Goal: Transaction & Acquisition: Download file/media

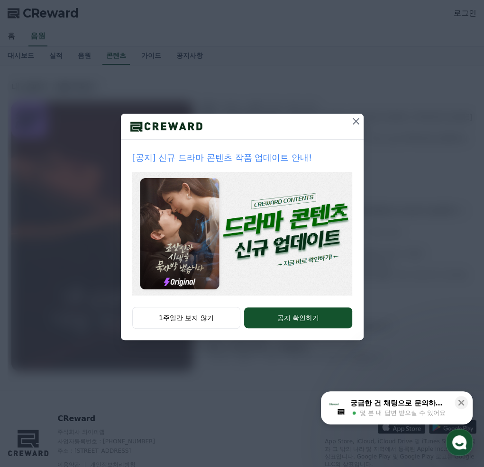
click at [359, 123] on icon at bounding box center [355, 121] width 11 height 11
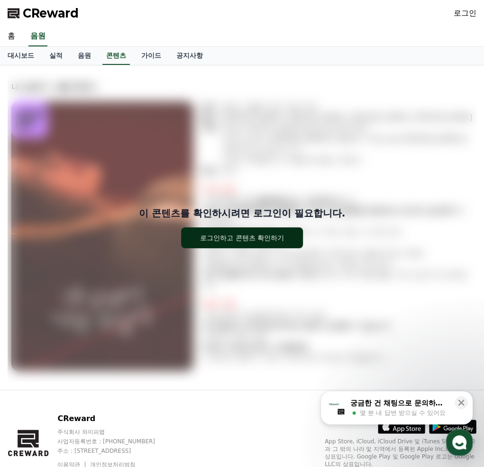
click at [288, 238] on button "로그인하고 콘텐츠 확인하기" at bounding box center [242, 238] width 122 height 21
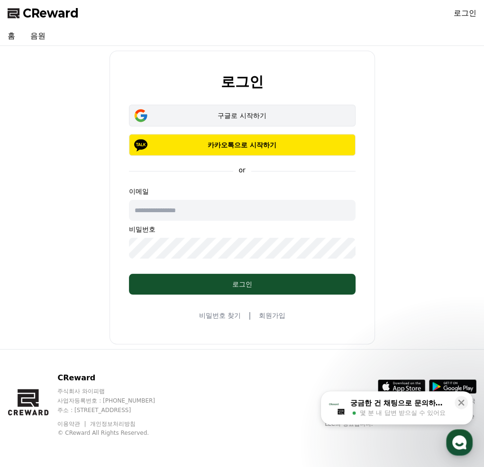
click at [246, 113] on div "구글로 시작하기" at bounding box center [242, 115] width 199 height 9
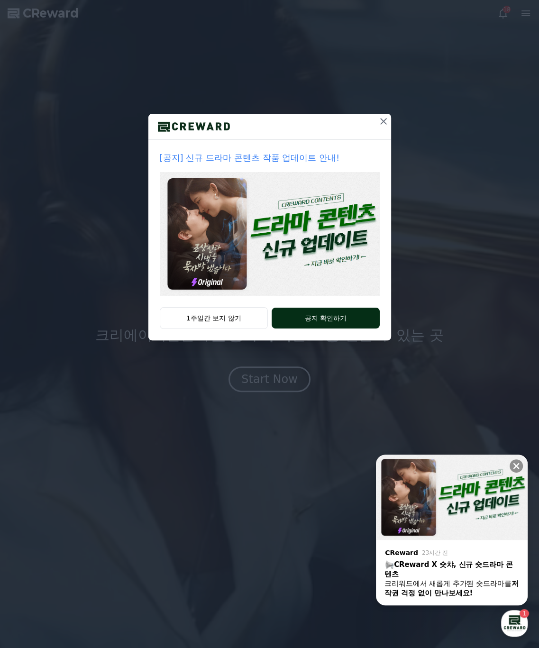
click at [318, 325] on button "공지 확인하기" at bounding box center [326, 318] width 108 height 21
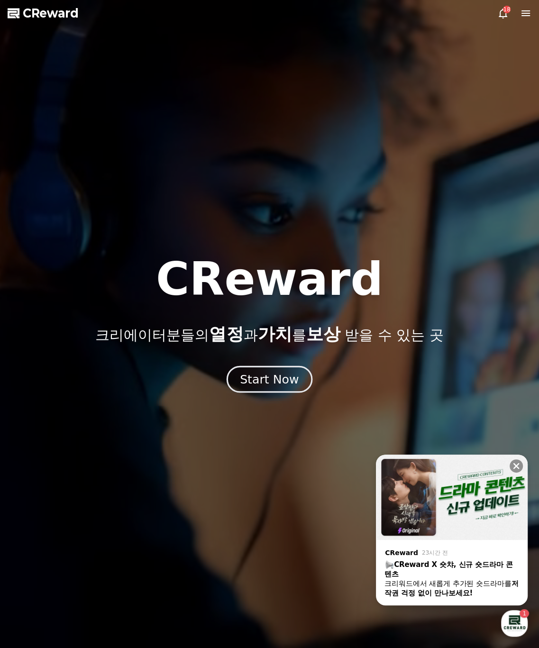
click at [274, 381] on div "Start Now" at bounding box center [269, 379] width 59 height 16
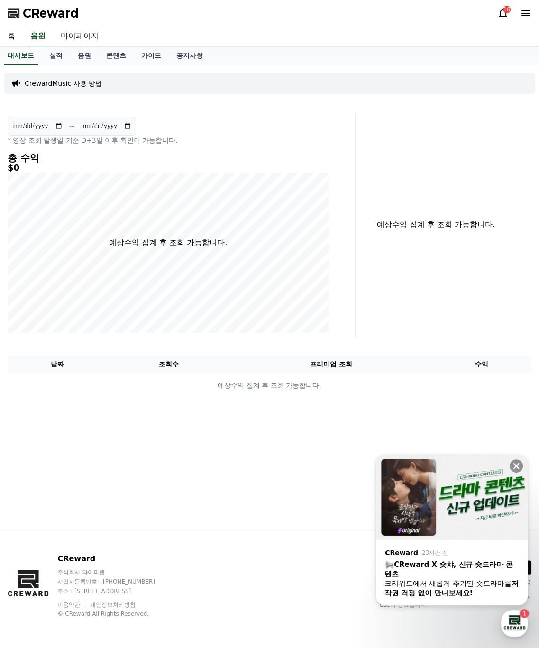
click at [93, 34] on link "마이페이지" at bounding box center [79, 37] width 53 height 20
select select "**********"
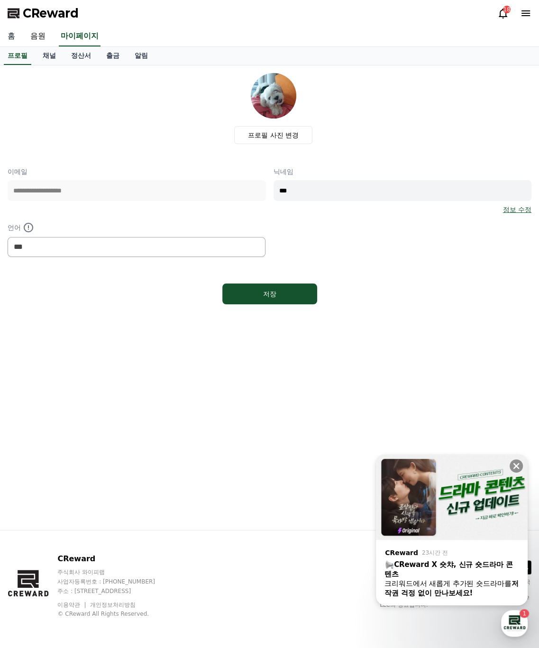
click at [14, 36] on link "홈" at bounding box center [11, 37] width 23 height 20
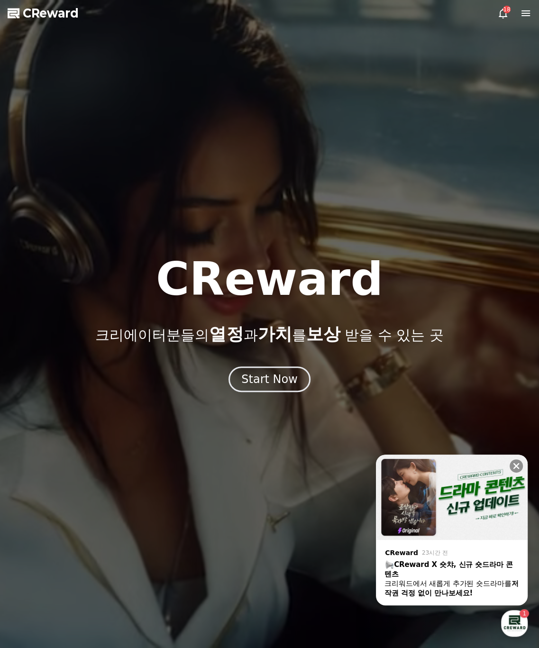
click at [484, 14] on icon at bounding box center [525, 13] width 11 height 11
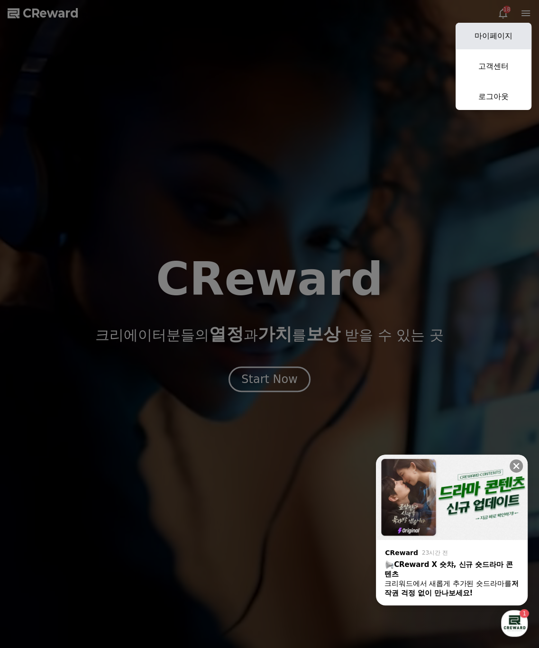
click at [484, 36] on link "마이페이지" at bounding box center [494, 36] width 76 height 27
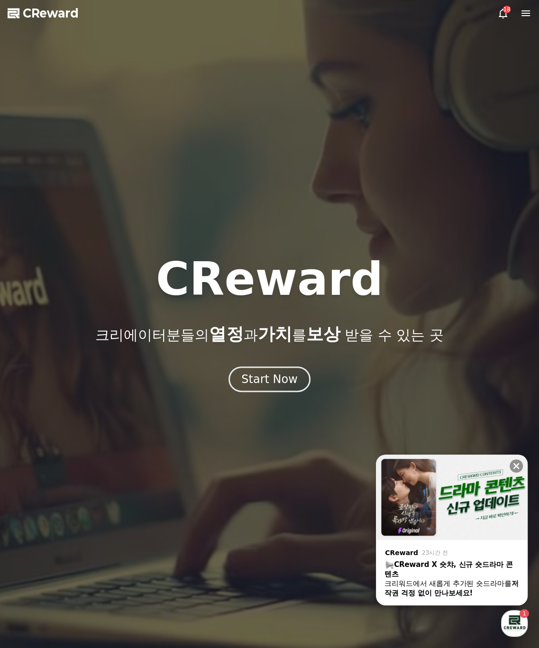
select select "**********"
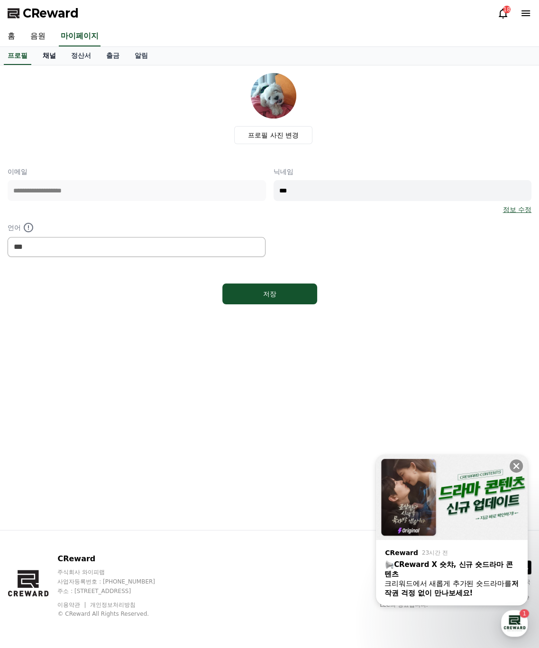
click at [49, 58] on link "채널" at bounding box center [49, 56] width 28 height 18
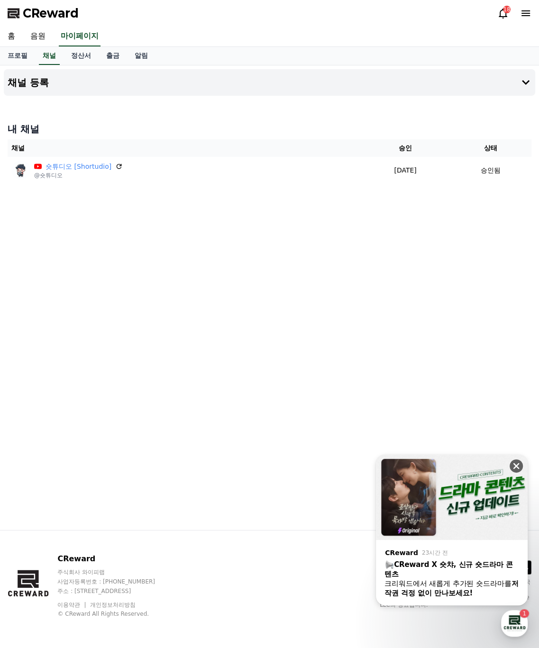
click at [484, 459] on icon at bounding box center [516, 465] width 9 height 9
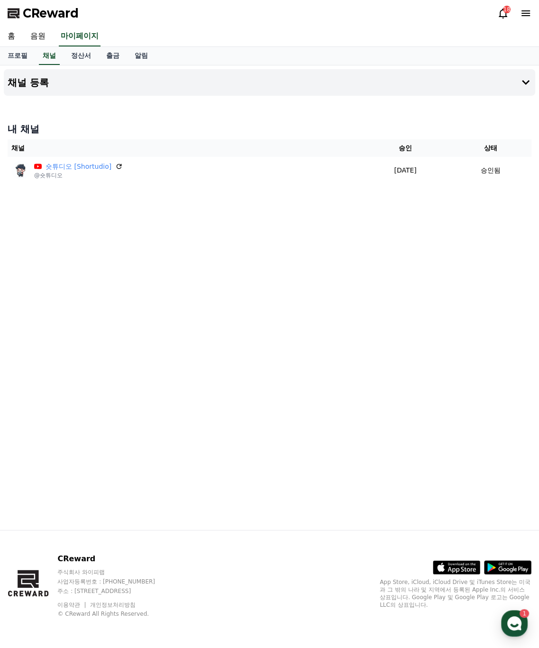
click at [253, 207] on div "채널 등록 내 채널 채널 승인 상태 숏튜디오 [Shortudio] @숏튜디오 2025-05-28 05-28 승인됨" at bounding box center [269, 297] width 539 height 465
click at [36, 36] on link "음원" at bounding box center [38, 37] width 30 height 20
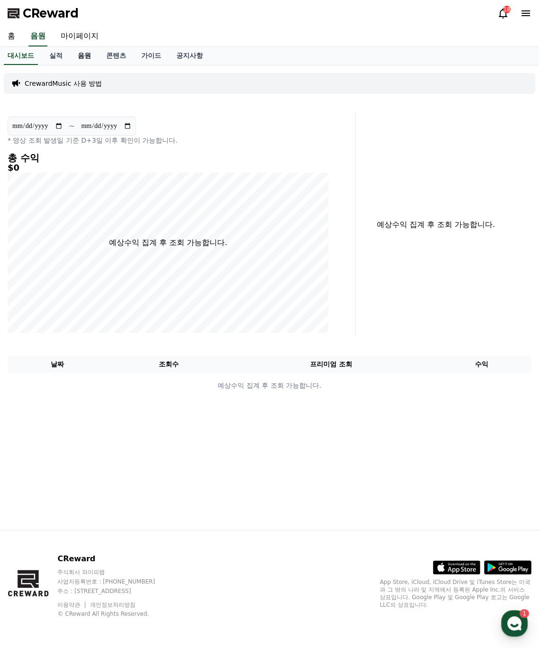
click at [82, 55] on link "음원" at bounding box center [84, 56] width 28 height 18
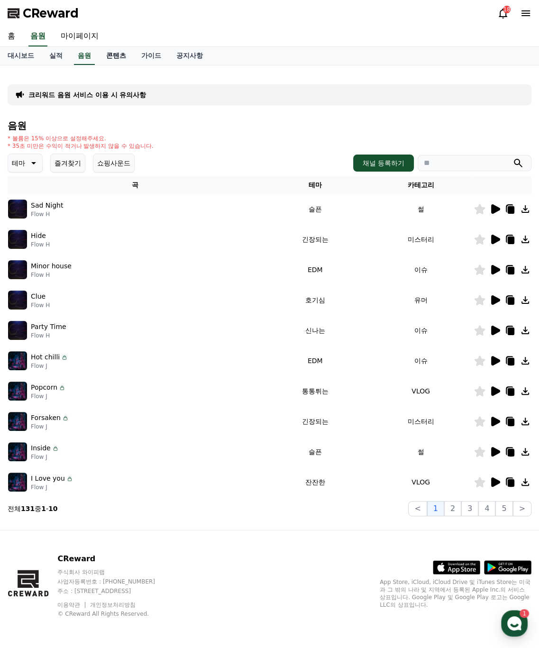
click at [123, 62] on link "콘텐츠" at bounding box center [116, 56] width 35 height 18
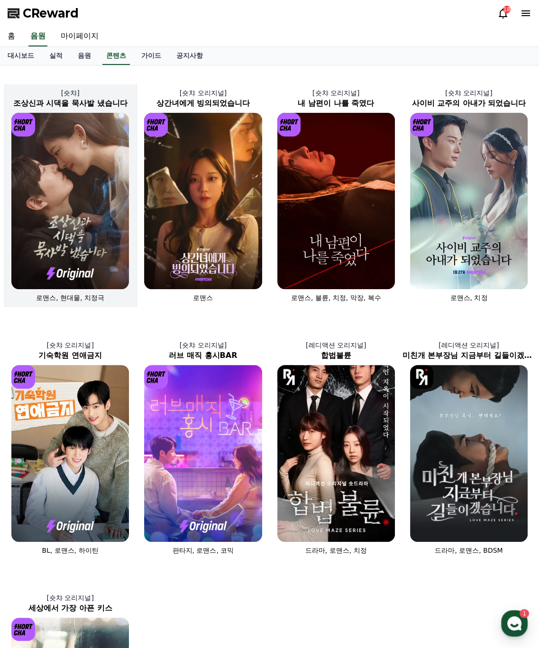
click at [109, 227] on img at bounding box center [70, 201] width 118 height 176
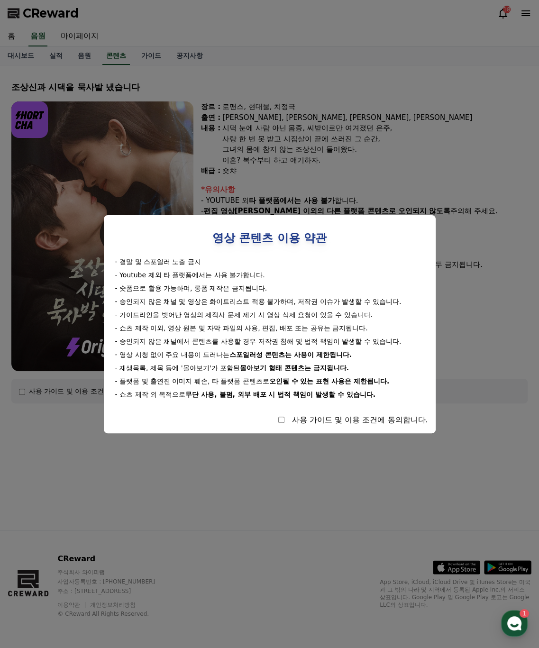
select select
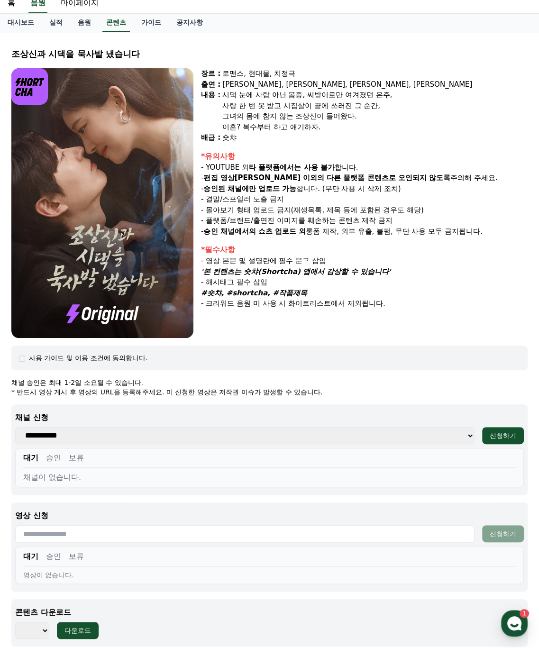
scroll to position [47, 0]
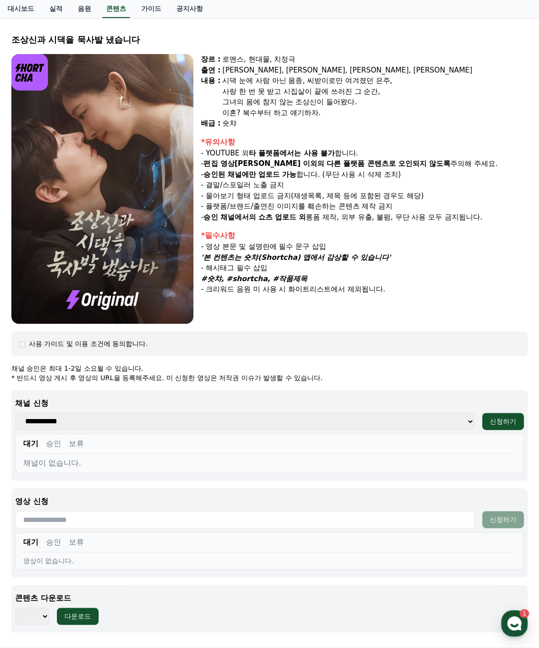
click at [163, 422] on select "**********" at bounding box center [244, 421] width 459 height 17
click at [106, 427] on select "**********" at bounding box center [244, 421] width 459 height 17
select select "**********"
click at [15, 413] on select "**********" at bounding box center [244, 421] width 459 height 17
click at [484, 421] on div "신청하기" at bounding box center [503, 421] width 27 height 9
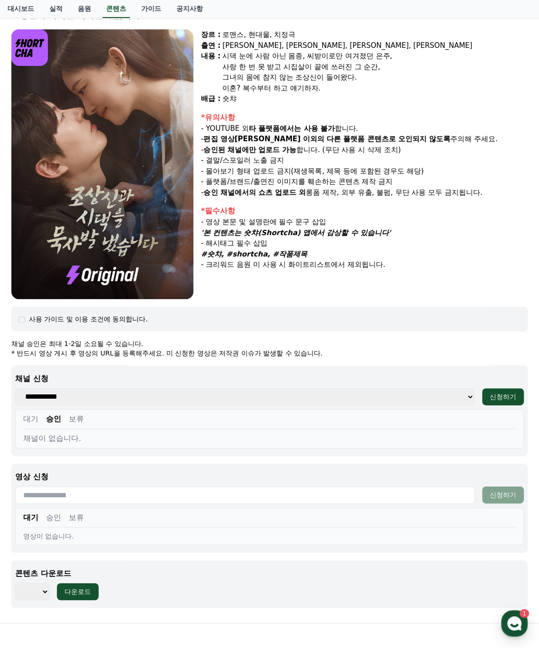
scroll to position [142, 0]
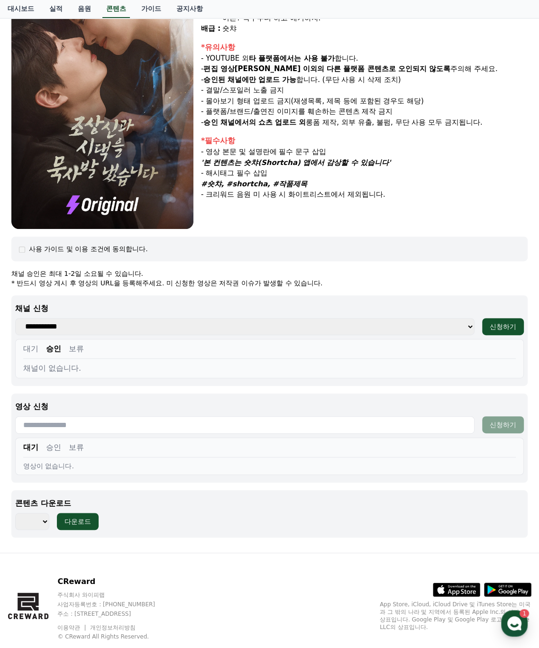
click at [54, 420] on input "text" at bounding box center [244, 425] width 459 height 18
click at [113, 420] on input "text" at bounding box center [244, 425] width 459 height 18
click at [180, 396] on div "영상 신청 신청하기 대기 승인 보류 영상이 없습니다." at bounding box center [269, 438] width 516 height 89
click at [178, 421] on input "text" at bounding box center [244, 425] width 459 height 18
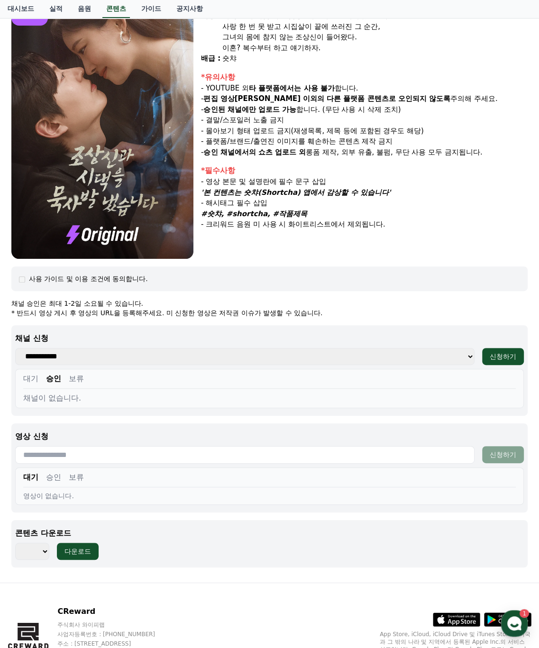
scroll to position [163, 0]
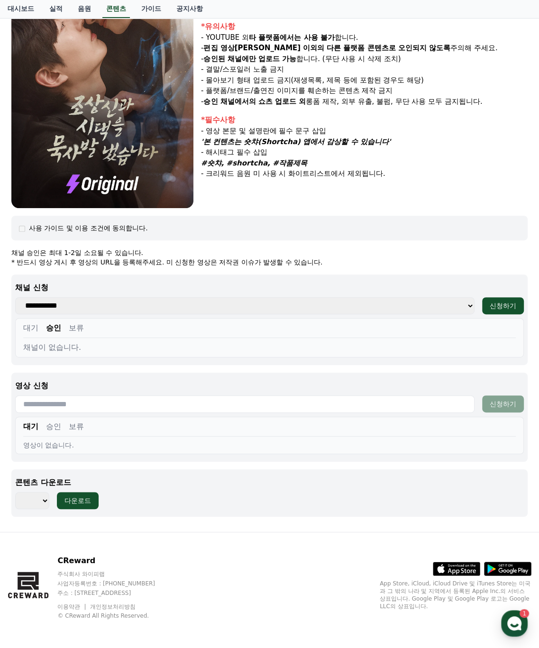
click at [53, 424] on button "승인" at bounding box center [53, 426] width 15 height 11
click at [70, 424] on button "보류" at bounding box center [76, 426] width 15 height 11
click at [35, 426] on button "대기" at bounding box center [30, 426] width 15 height 11
click at [161, 406] on input "text" at bounding box center [244, 404] width 459 height 18
click at [47, 499] on select "*** *** *** *** *** *** *** *** *** *** *** *** *** *** *** *** *** *** *** ***…" at bounding box center [32, 500] width 34 height 17
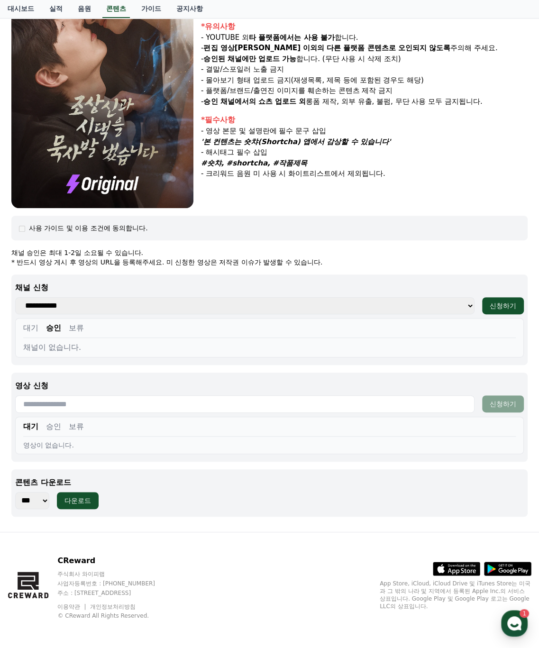
click at [15, 492] on select "*** *** *** *** *** *** *** *** *** *** *** *** *** *** *** *** *** *** *** ***…" at bounding box center [32, 500] width 34 height 17
click at [38, 495] on select "*** *** *** *** *** *** *** *** *** *** *** *** *** *** *** *** *** *** *** ***…" at bounding box center [32, 500] width 34 height 17
select select "**********"
click at [15, 492] on select "*** *** *** *** *** *** *** *** *** *** *** *** *** *** *** *** *** *** *** ***…" at bounding box center [32, 500] width 34 height 17
click at [173, 290] on p "채널 신청" at bounding box center [269, 287] width 509 height 11
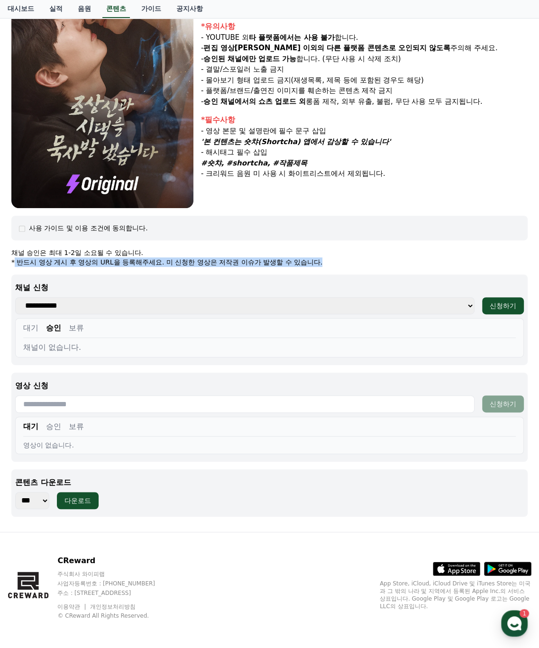
drag, startPoint x: 332, startPoint y: 257, endPoint x: 13, endPoint y: 261, distance: 319.1
click at [13, 261] on p "* 반드시 영상 게시 후 영상의 URL을 등록해주세요. 미 신청한 영상은 저작권 이슈가 발생할 수 있습니다." at bounding box center [269, 261] width 516 height 9
click at [69, 275] on div "**********" at bounding box center [269, 320] width 516 height 91
drag, startPoint x: 11, startPoint y: 247, endPoint x: 333, endPoint y: 259, distance: 322.1
click at [333, 259] on div "조상신과 시댁을 묵사발 냈습니다 장르 : 로맨스, 현대물, 치정극 출연 : 최윤정, 정시현, 신영찬, 송경아 내용 : 시댁 눈에 사람 아닌 몸…" at bounding box center [270, 217] width 524 height 614
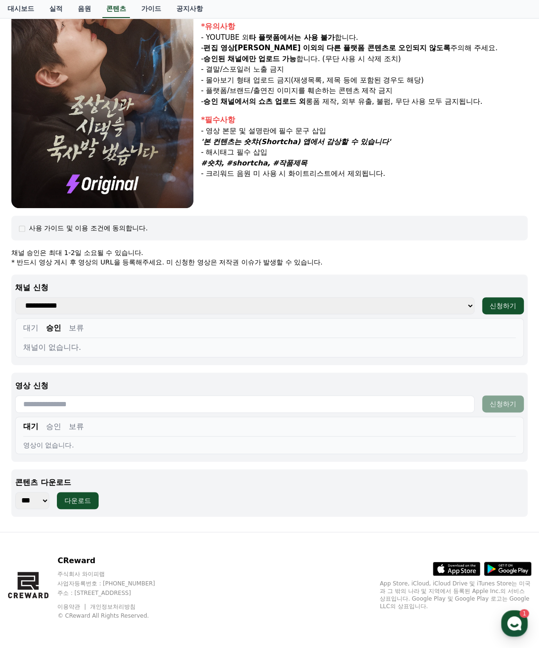
click at [18, 227] on div "사용 가이드 및 이용 조건에 동의합니다." at bounding box center [269, 228] width 516 height 25
click at [22, 231] on div "사용 가이드 및 이용 조건에 동의합니다." at bounding box center [269, 227] width 501 height 9
click at [77, 501] on div "다운로드" at bounding box center [77, 500] width 27 height 9
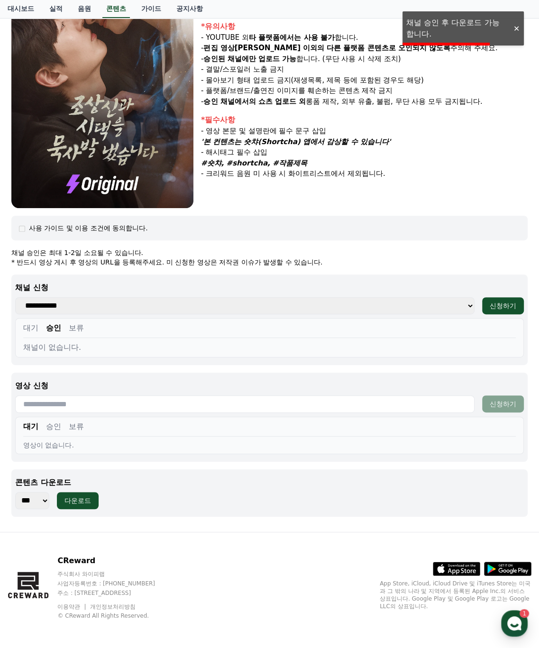
click at [517, 26] on div at bounding box center [516, 28] width 15 height 9
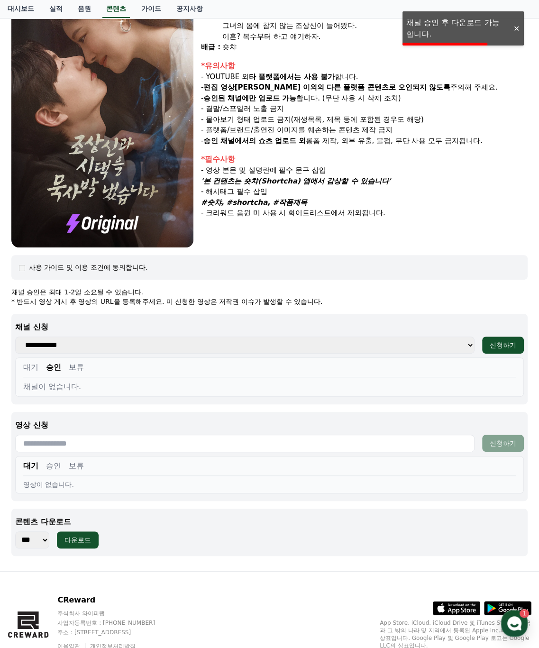
scroll to position [0, 0]
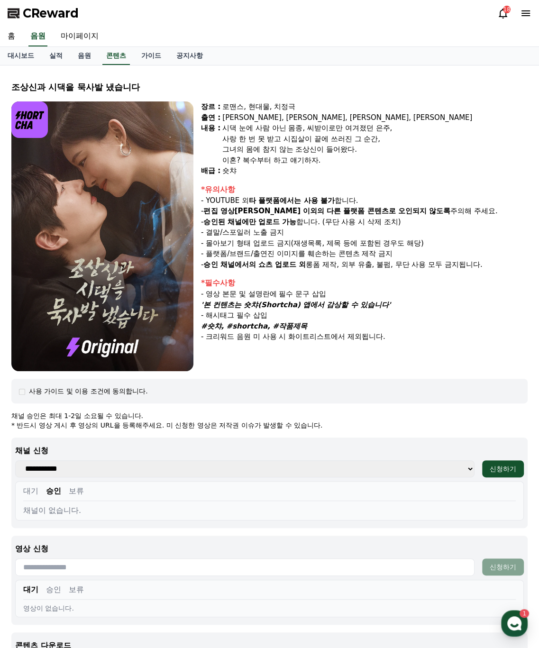
click at [46, 8] on span "CReward" at bounding box center [51, 13] width 56 height 15
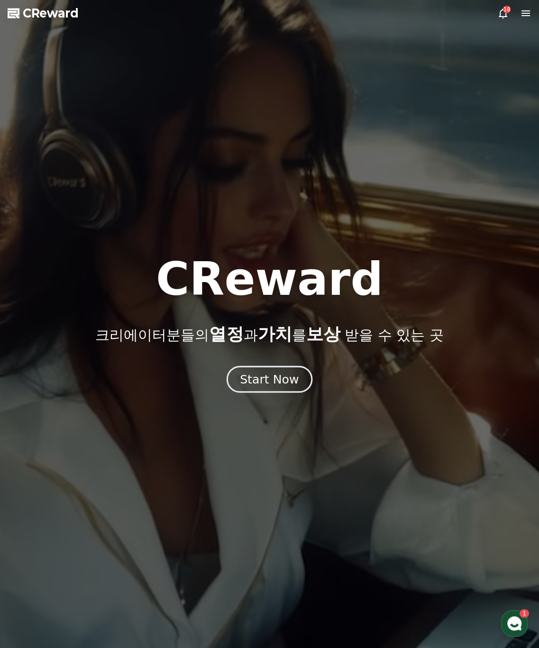
click at [286, 388] on button "Start Now" at bounding box center [270, 379] width 86 height 27
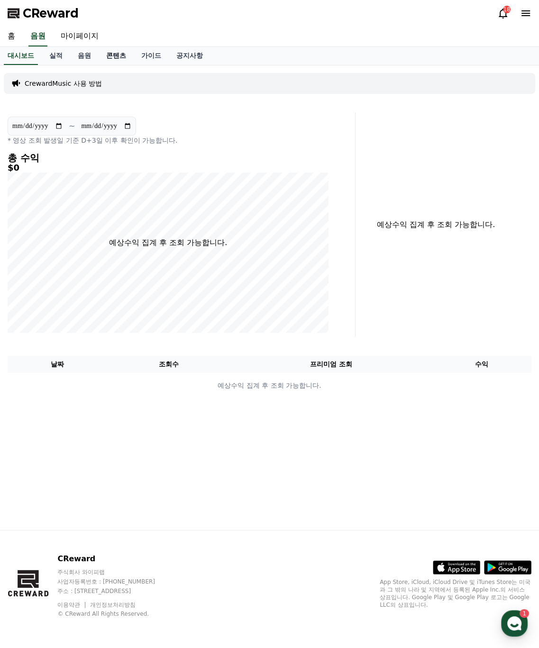
click at [107, 53] on link "콘텐츠" at bounding box center [116, 56] width 35 height 18
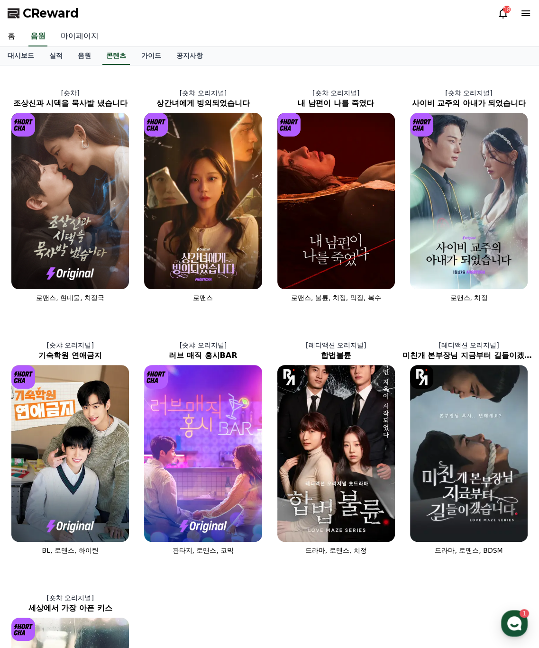
click at [88, 37] on link "마이페이지" at bounding box center [79, 37] width 53 height 20
select select "**********"
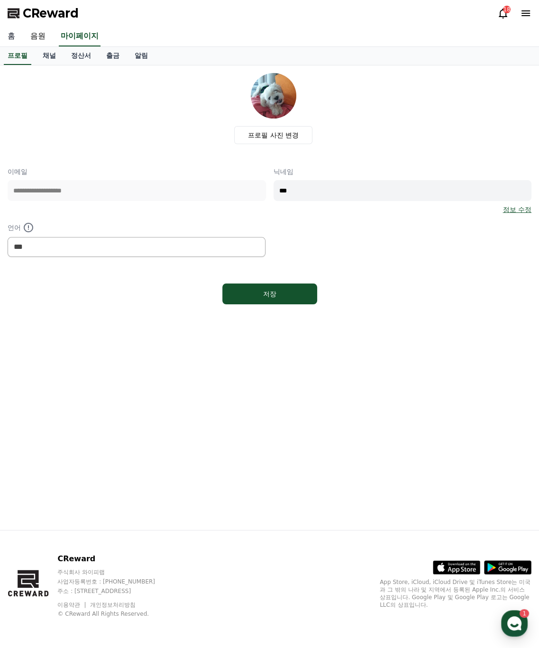
click at [15, 39] on link "홈" at bounding box center [11, 37] width 23 height 20
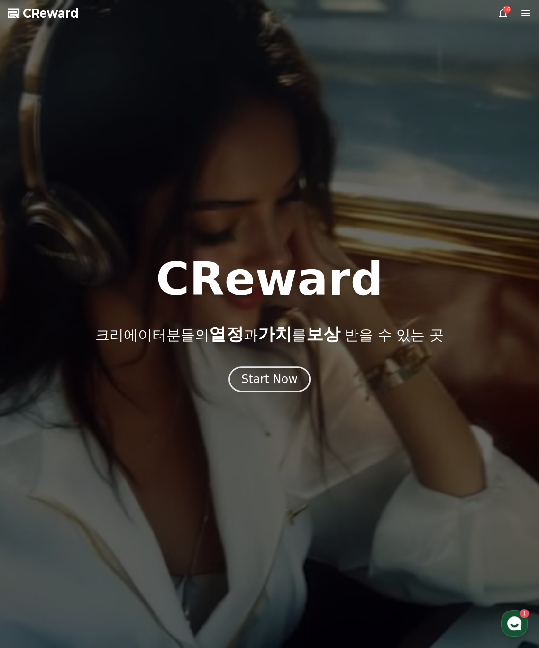
click at [32, 17] on span "CReward" at bounding box center [51, 13] width 56 height 15
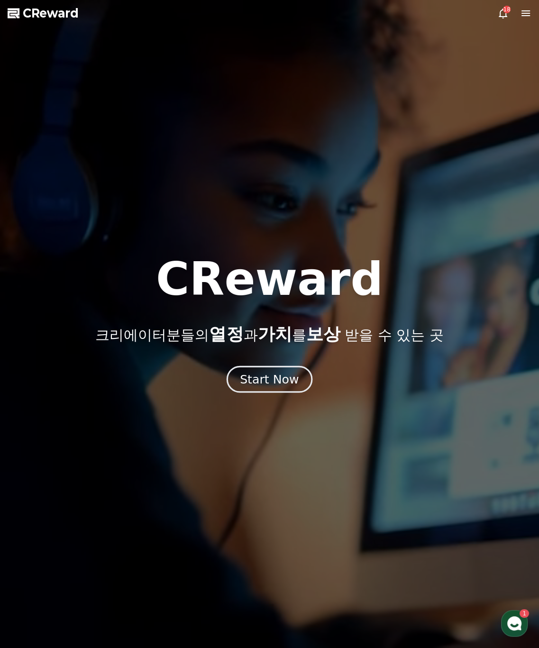
click at [283, 382] on div "Start Now" at bounding box center [269, 379] width 59 height 16
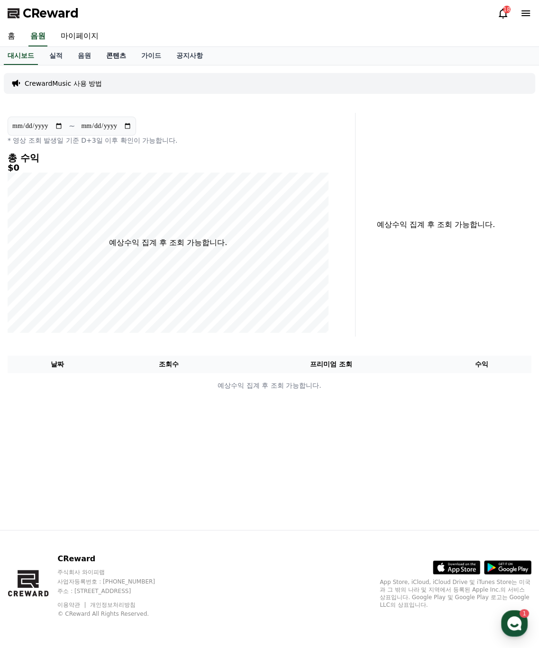
click at [117, 56] on link "콘텐츠" at bounding box center [116, 56] width 35 height 18
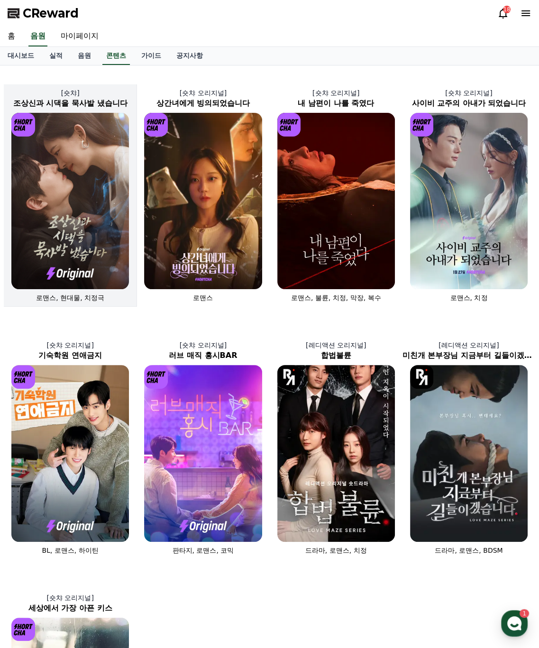
click at [96, 242] on img at bounding box center [70, 201] width 118 height 176
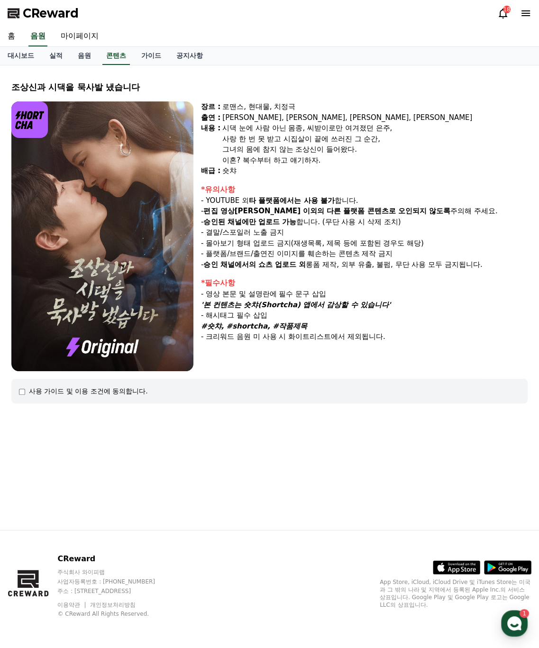
select select
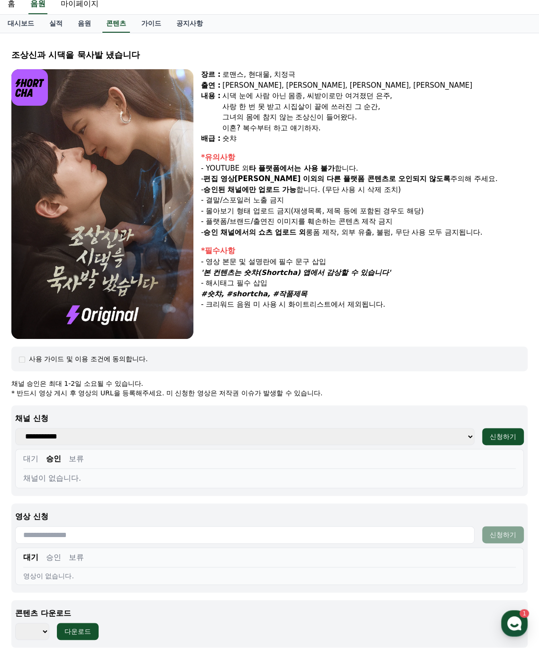
scroll to position [142, 0]
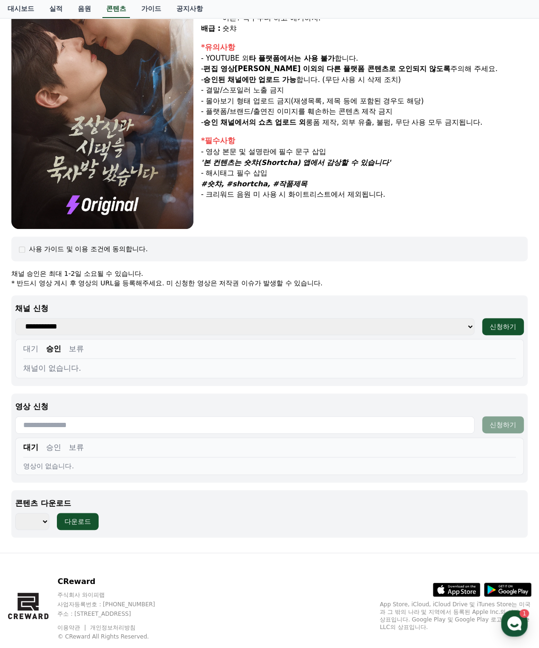
click at [51, 346] on button "승인" at bounding box center [53, 348] width 15 height 11
click at [24, 346] on button "대기" at bounding box center [30, 348] width 15 height 11
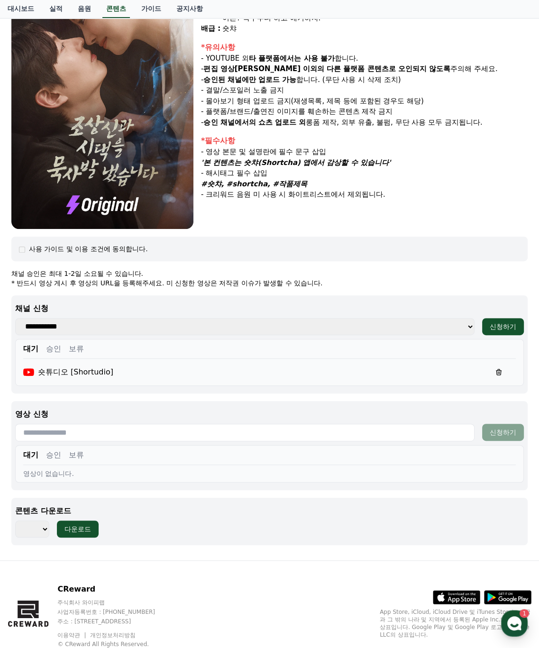
click at [59, 349] on button "승인" at bounding box center [53, 348] width 15 height 11
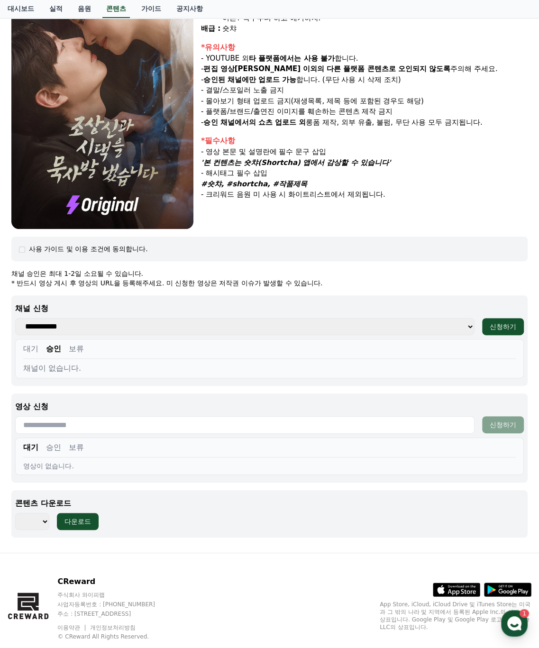
click at [87, 326] on select "**********" at bounding box center [244, 326] width 459 height 17
select select "**********"
click at [15, 318] on select "**********" at bounding box center [244, 326] width 459 height 17
click at [44, 345] on div "대기 승인 보류" at bounding box center [269, 351] width 493 height 16
click at [36, 349] on button "대기" at bounding box center [30, 348] width 15 height 11
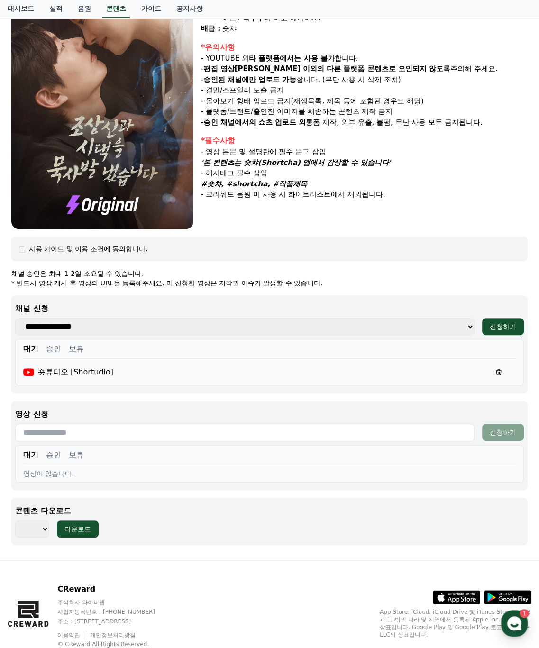
click at [55, 348] on button "승인" at bounding box center [53, 348] width 15 height 11
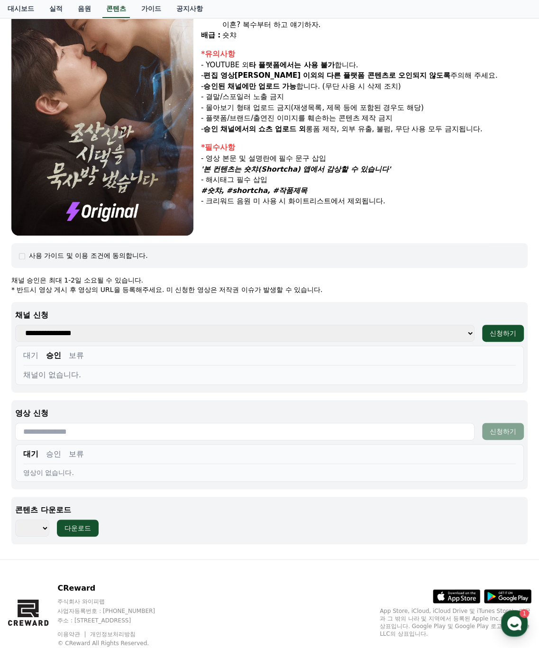
scroll to position [0, 0]
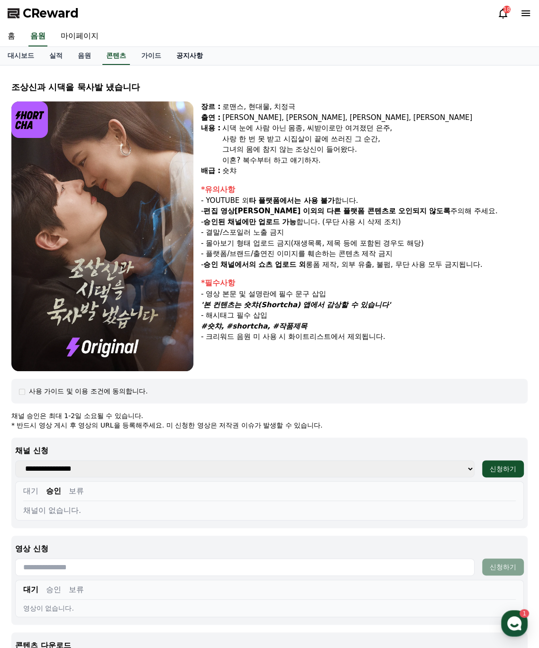
click at [185, 53] on link "공지사항" at bounding box center [190, 56] width 42 height 18
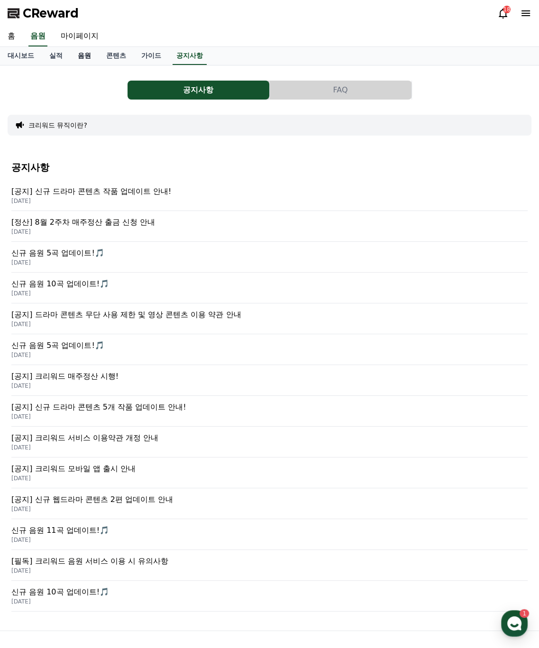
click at [81, 60] on link "음원" at bounding box center [84, 56] width 28 height 18
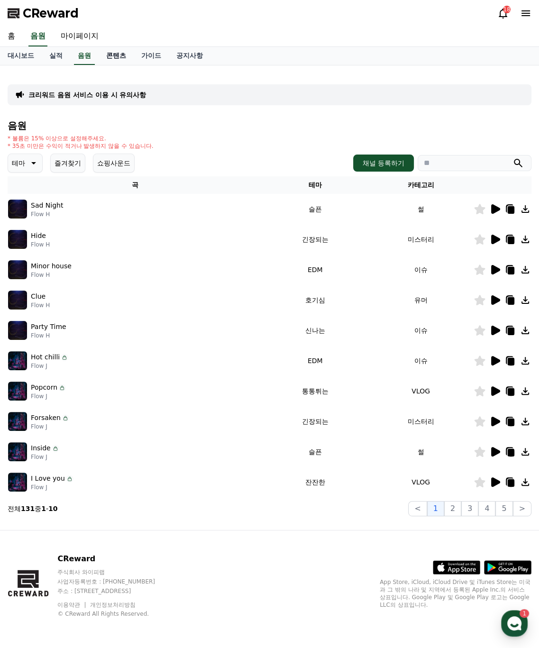
click at [107, 55] on link "콘텐츠" at bounding box center [116, 56] width 35 height 18
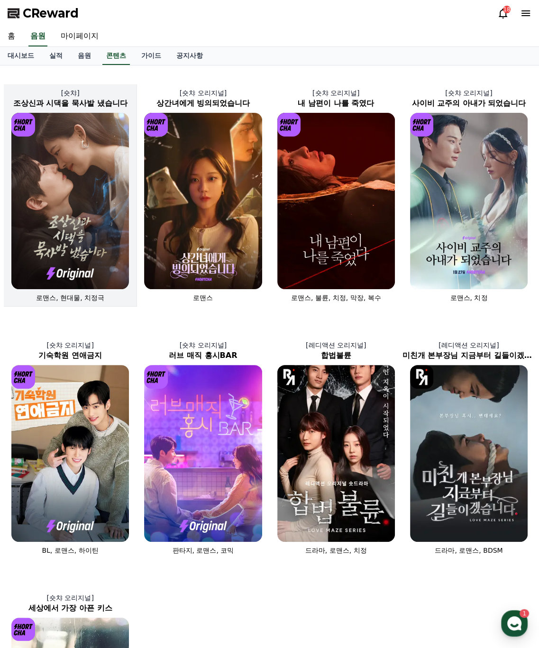
click at [62, 170] on img at bounding box center [70, 201] width 118 height 176
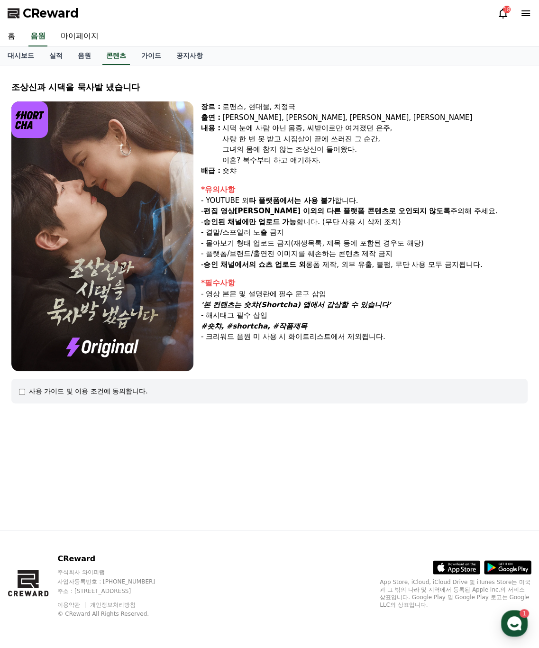
select select
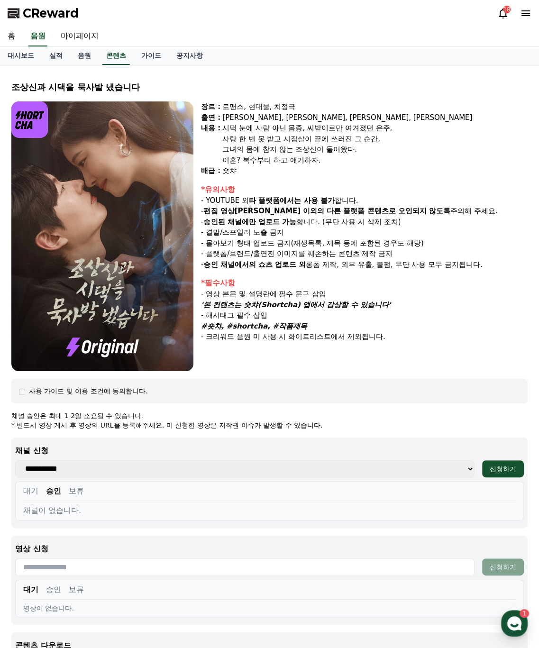
drag, startPoint x: 393, startPoint y: 342, endPoint x: 356, endPoint y: 326, distance: 40.3
click at [356, 326] on div "장르 : 로맨스, 현대물, 치정극 출연 : 최윤정, 정시현, 신영찬, 송경아 내용 : 시댁 눈에 사람 아닌 몸종, 씨받이로만 여겨졌던 은주, …" at bounding box center [364, 236] width 327 height 270
click at [336, 360] on div "장르 : 로맨스, 현대물, 치정극 출연 : 최윤정, 정시현, 신영찬, 송경아 내용 : 시댁 눈에 사람 아닌 몸종, 씨받이로만 여겨졌던 은주, …" at bounding box center [364, 236] width 327 height 270
select select
click at [170, 405] on div "조상신과 시댁을 묵사발 냈습니다 장르 : 로맨스, 현대물, 치정극 출연 : 최윤정, 정시현, 신영찬, 송경아 내용 : 시댁 눈에 사람 아닌 몸…" at bounding box center [270, 380] width 524 height 614
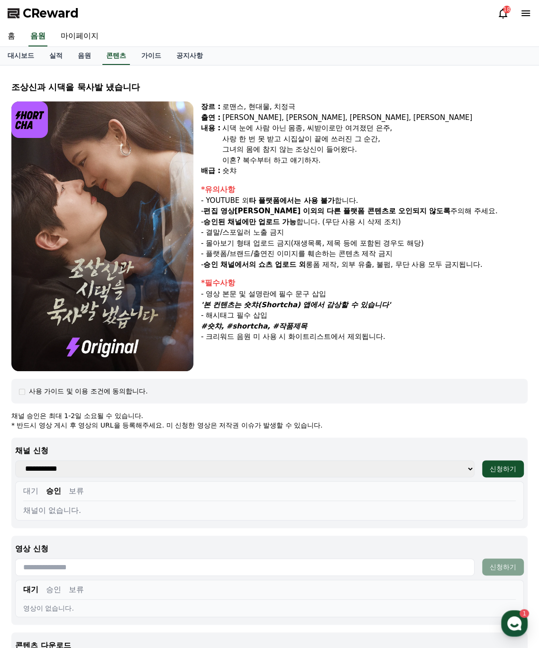
click at [28, 491] on button "대기" at bounding box center [30, 490] width 15 height 11
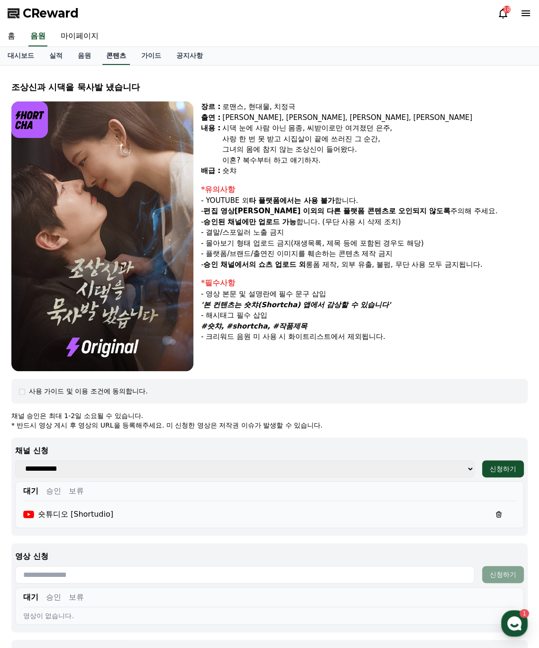
click at [104, 52] on link "콘텐츠" at bounding box center [115, 56] width 27 height 18
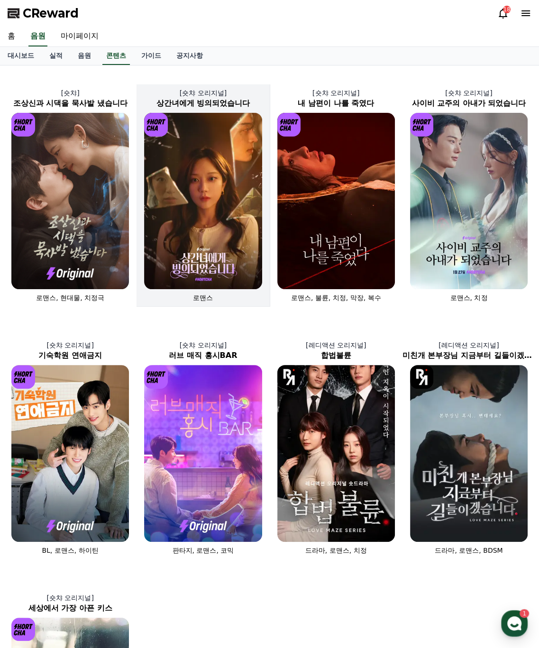
click at [218, 227] on img at bounding box center [203, 201] width 118 height 176
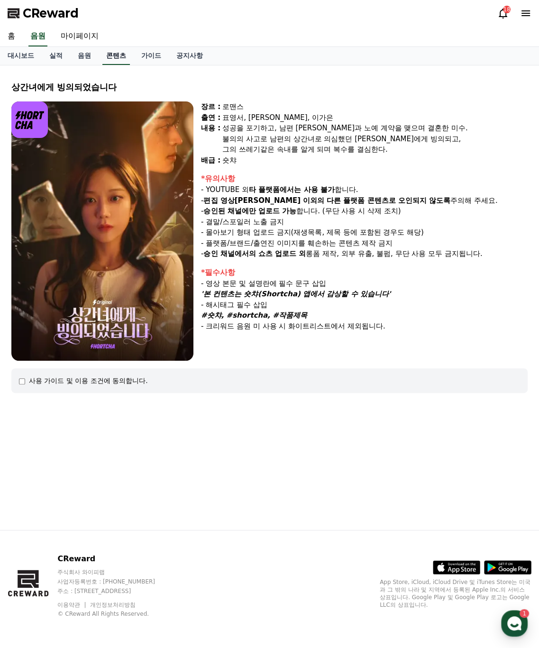
click at [110, 56] on link "콘텐츠" at bounding box center [115, 56] width 27 height 18
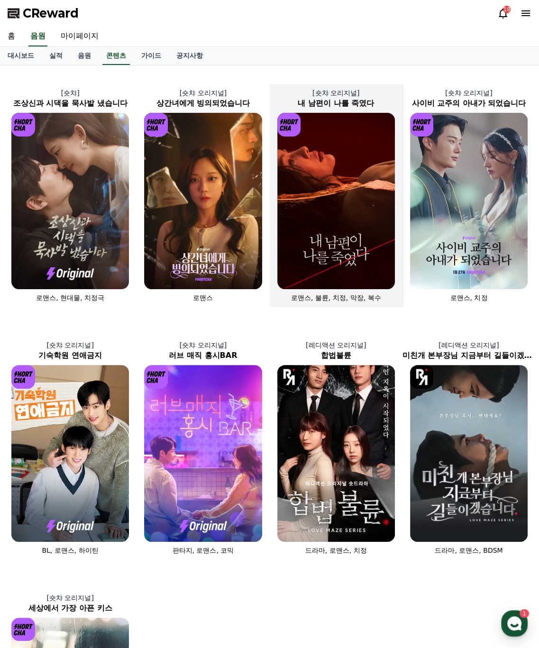
click at [365, 256] on img at bounding box center [336, 201] width 118 height 176
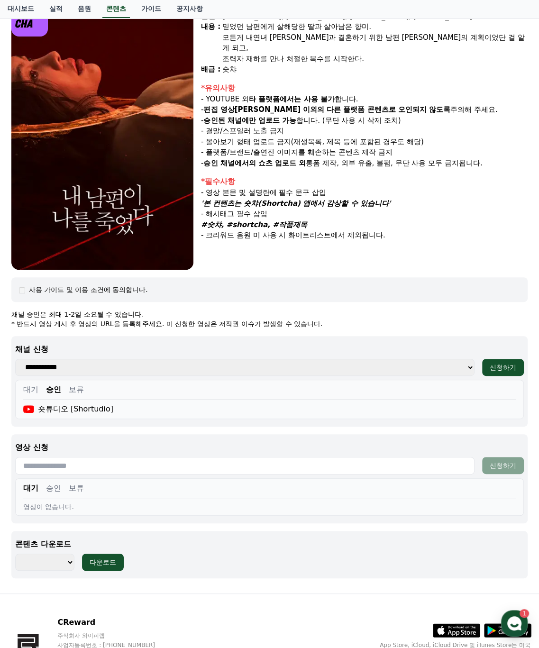
scroll to position [163, 0]
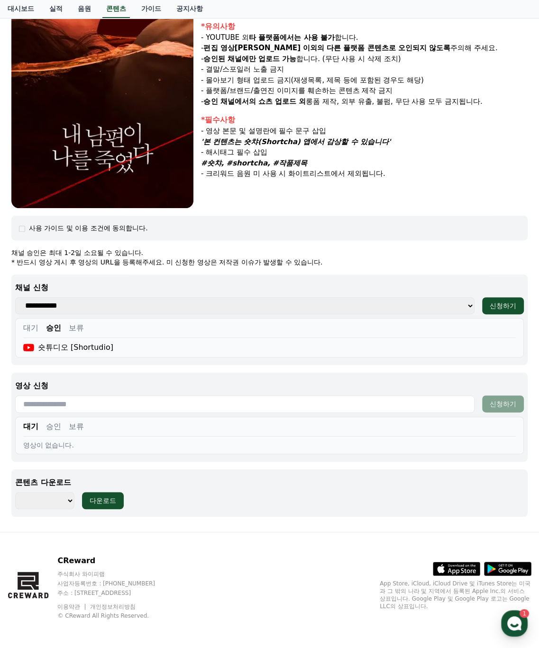
click at [31, 322] on button "대기" at bounding box center [30, 327] width 15 height 11
click at [49, 327] on button "승인" at bounding box center [53, 327] width 15 height 11
click at [34, 502] on select "******** ******** ******** ******** ******** ******** ******** ******** *******…" at bounding box center [44, 500] width 59 height 17
select select "**********"
click at [15, 492] on select "******** ******** ******** ******** ******** ******** ******** ******** *******…" at bounding box center [44, 500] width 59 height 17
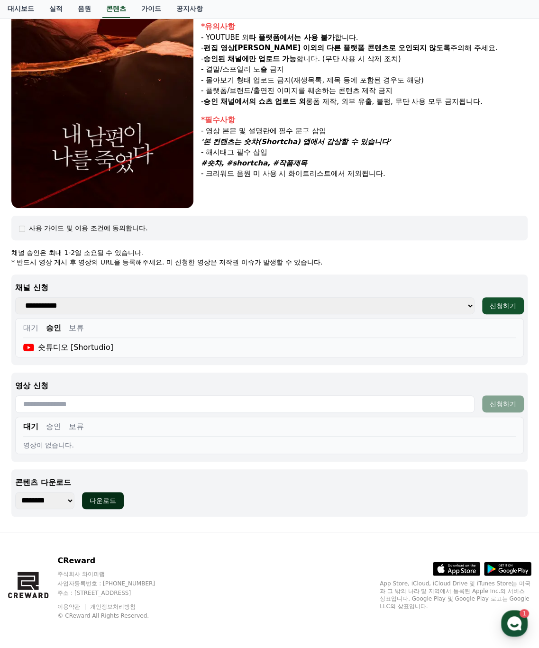
click at [102, 496] on div "다운로드" at bounding box center [103, 500] width 27 height 9
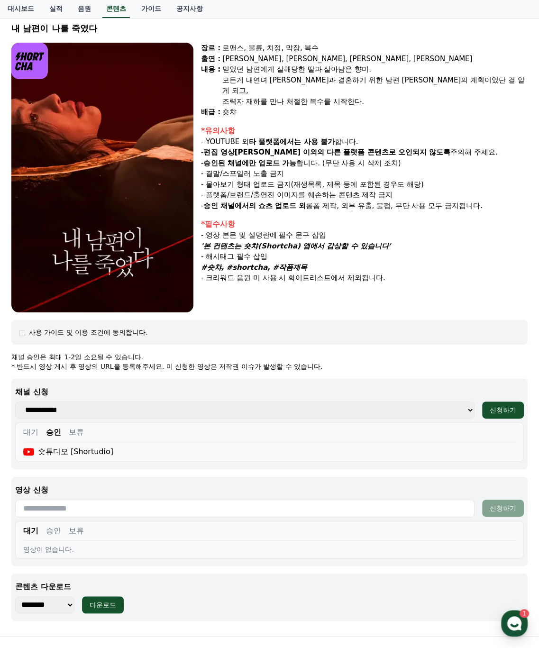
scroll to position [0, 0]
